Goal: Transaction & Acquisition: Purchase product/service

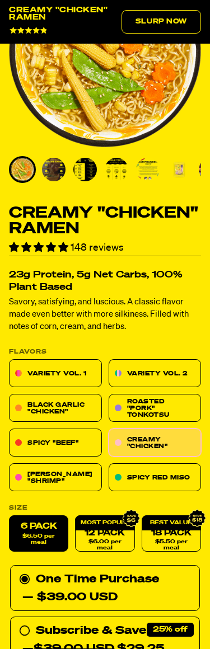
scroll to position [172, 0]
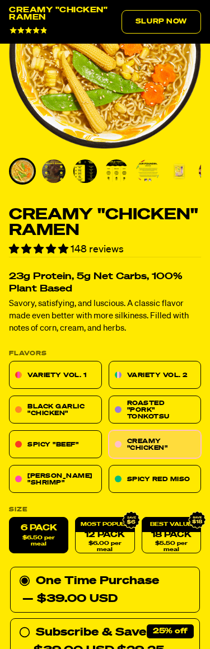
click at [55, 573] on div "One Time Purchase — $39.00 USD" at bounding box center [105, 590] width 172 height 36
click at [26, 572] on input "One Time Purchase — $39.00 USD" at bounding box center [22, 572] width 7 height 0
click at [124, 165] on img "Go to slide 4" at bounding box center [117, 171] width 24 height 24
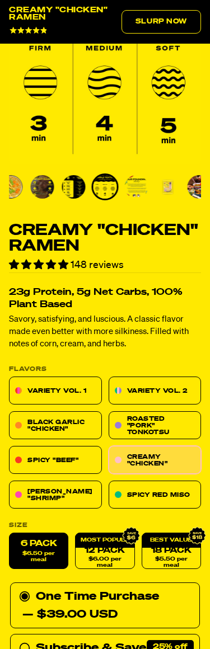
scroll to position [0, 0]
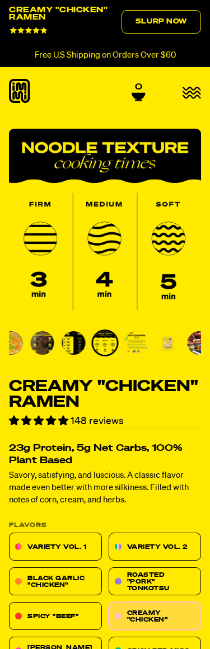
click at [105, 107] on header "Shop Packets Cups new new Learn new" at bounding box center [105, 92] width 210 height 50
click at [110, 104] on div "Shop Packets Cups new Toppings" at bounding box center [105, 92] width 210 height 27
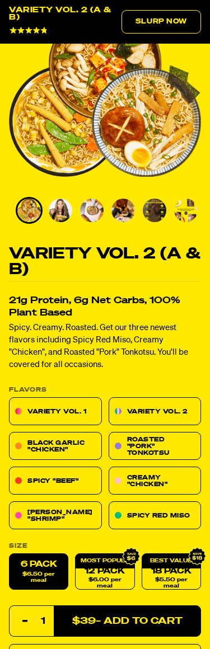
scroll to position [133, 0]
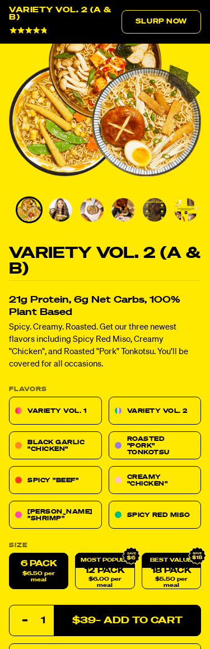
select select "subscription frequency"
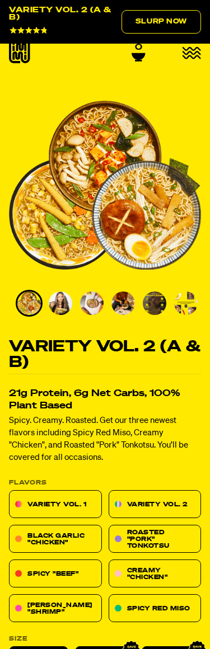
scroll to position [0, 0]
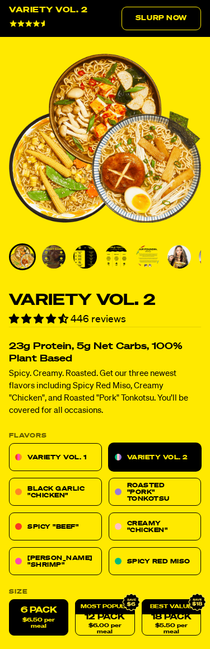
scroll to position [87, 0]
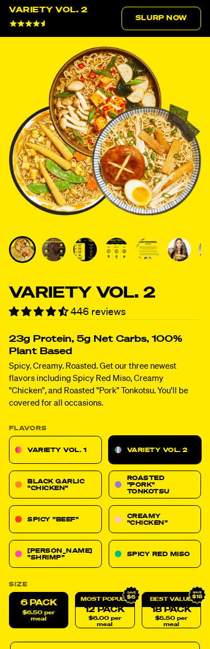
click at [36, 613] on span "$6.50 per meal" at bounding box center [38, 616] width 47 height 12
click at [10, 593] on input "6 Pack $6.50 per meal" at bounding box center [9, 592] width 1 height 1
click at [39, 613] on span "$6.50 per meal" at bounding box center [38, 616] width 47 height 12
click at [10, 593] on input "6 Pack $6.50 per meal" at bounding box center [9, 592] width 1 height 1
click at [64, 439] on link "Variety Vol. 1" at bounding box center [55, 450] width 93 height 28
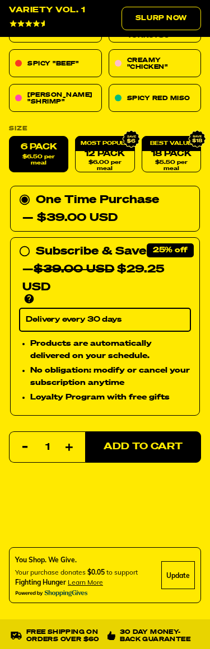
scroll to position [543, 0]
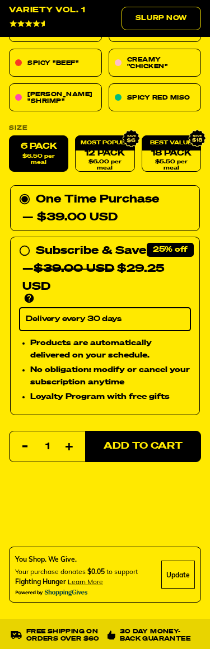
click at [148, 447] on span "Add to Cart" at bounding box center [143, 446] width 79 height 10
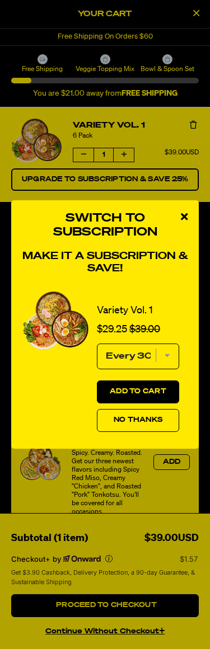
click at [152, 424] on span "No Thanks" at bounding box center [138, 420] width 49 height 7
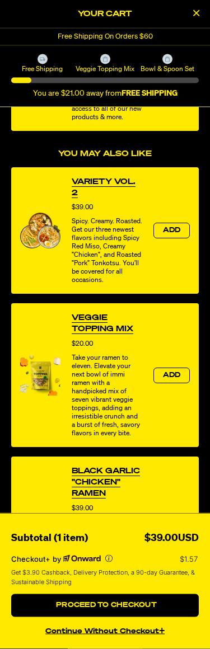
scroll to position [872, 0]
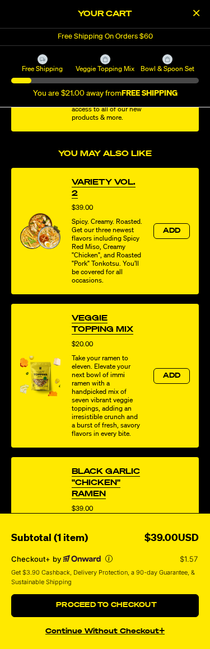
click at [148, 609] on span "Proceed to Checkout" at bounding box center [105, 605] width 104 height 7
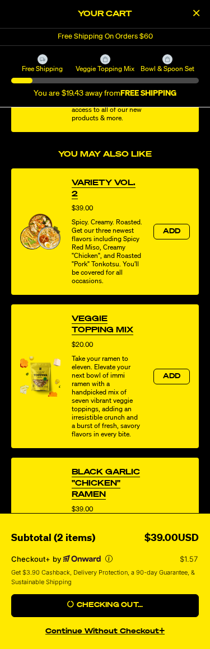
scroll to position [892, 0]
